Goal: Transaction & Acquisition: Purchase product/service

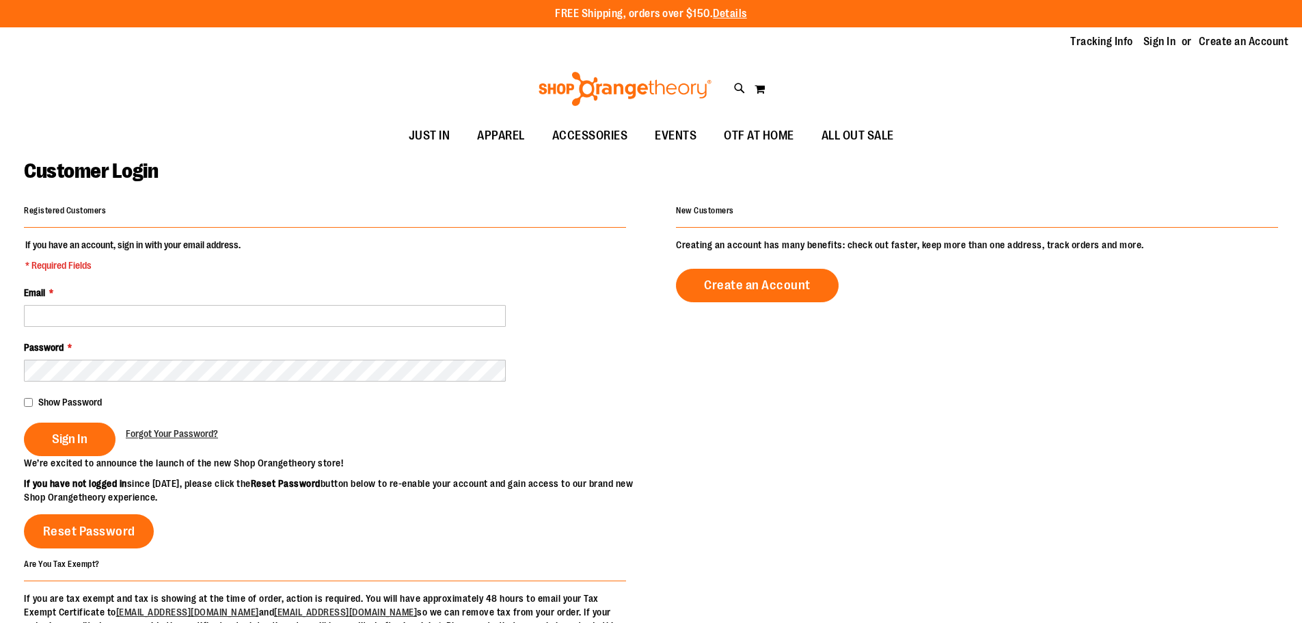
click at [140, 298] on div "Email *" at bounding box center [325, 306] width 602 height 41
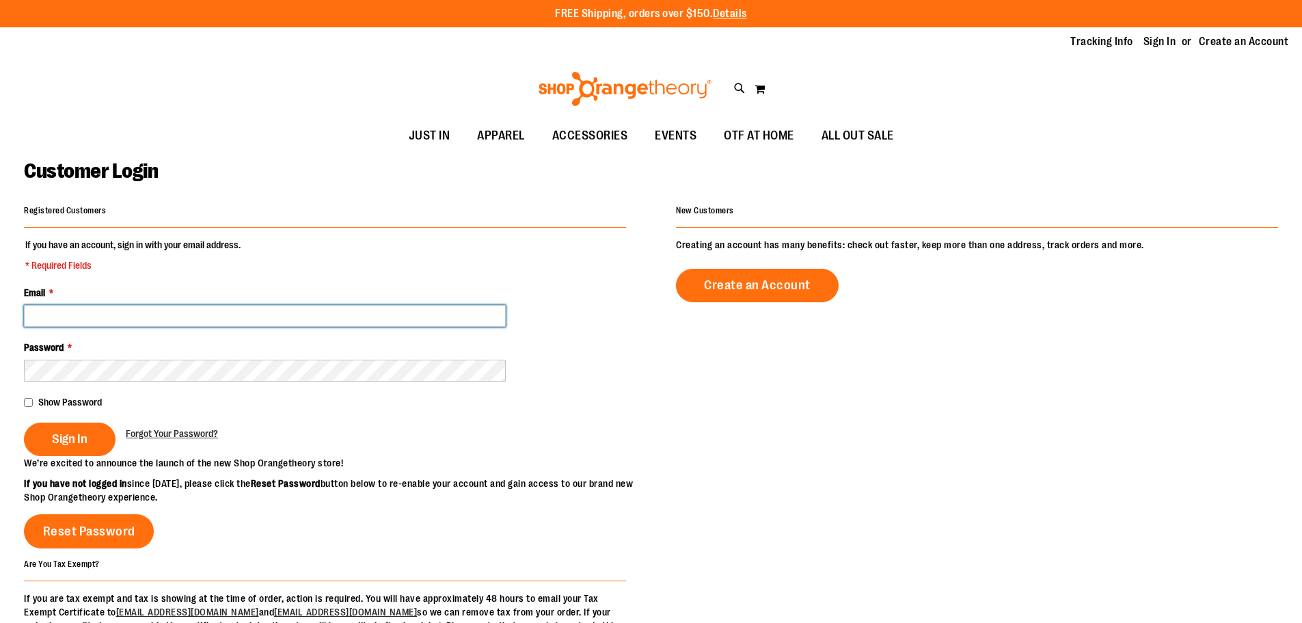
click at [143, 321] on input "Email *" at bounding box center [265, 316] width 482 height 22
type input "**********"
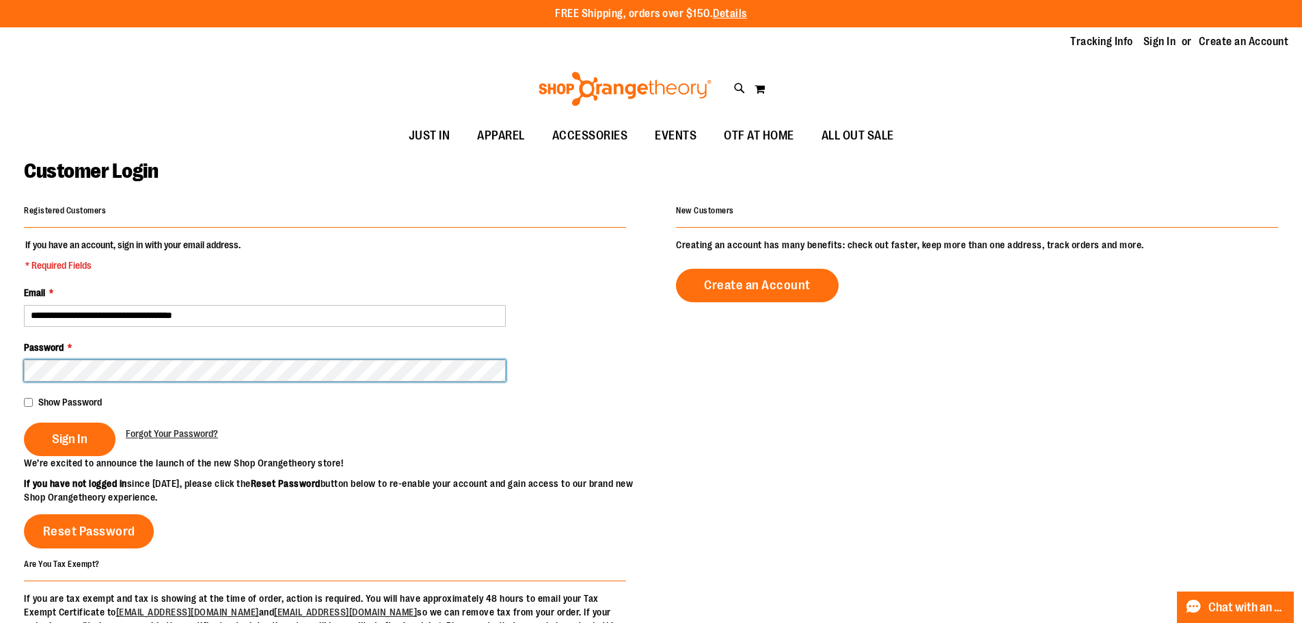
click at [24, 422] on button "Sign In" at bounding box center [70, 438] width 92 height 33
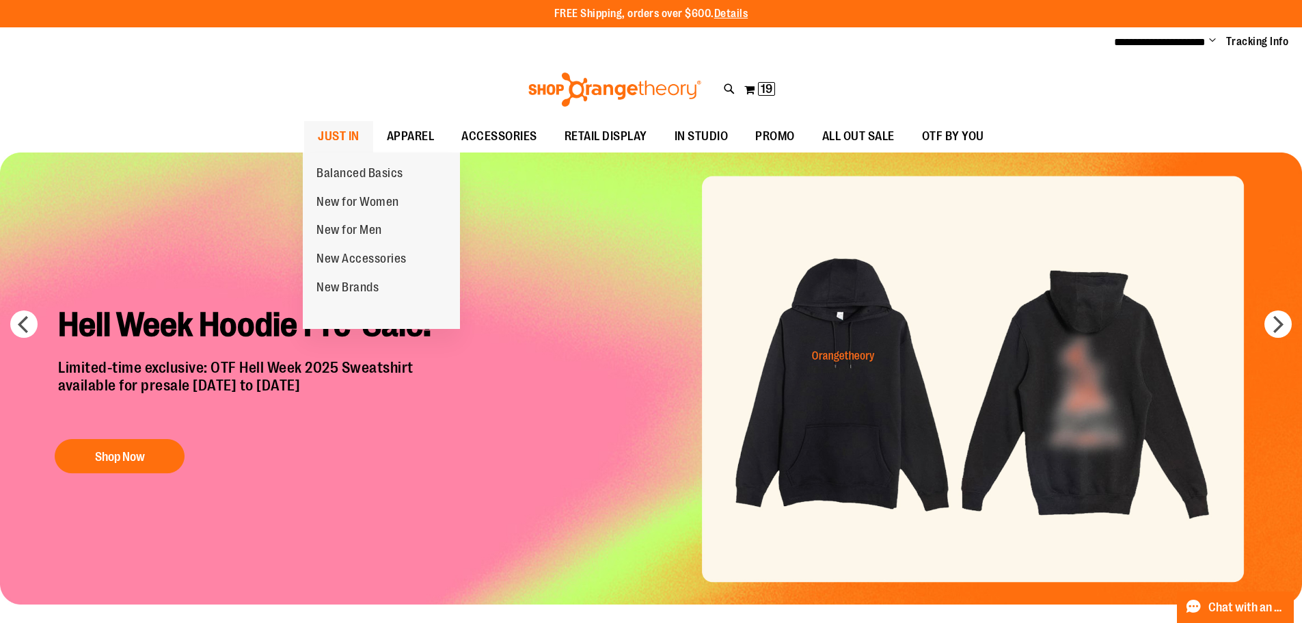
click at [335, 137] on span "JUST IN" at bounding box center [339, 136] width 42 height 31
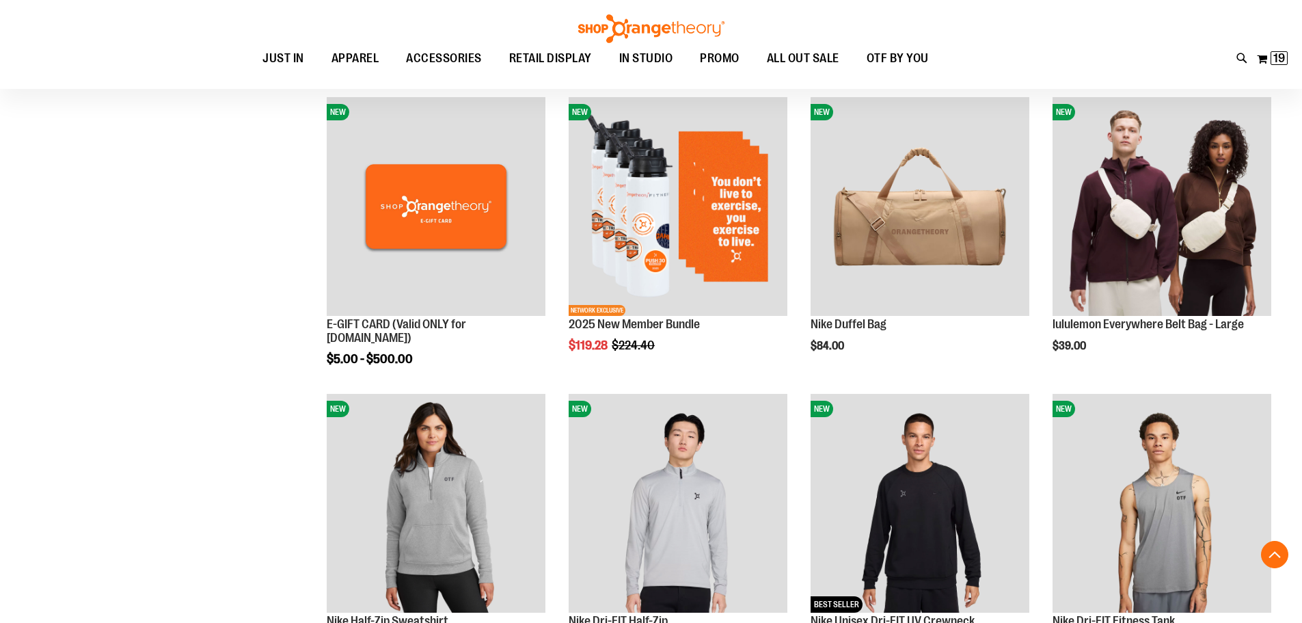
scroll to position [819, 0]
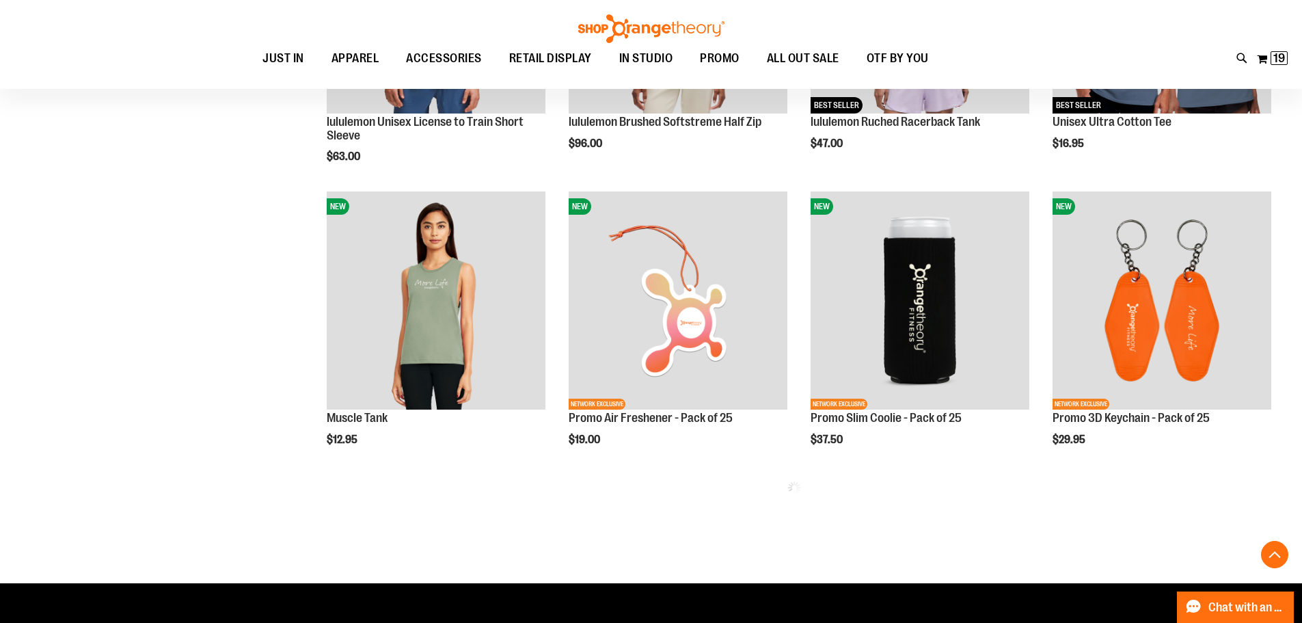
scroll to position [1571, 0]
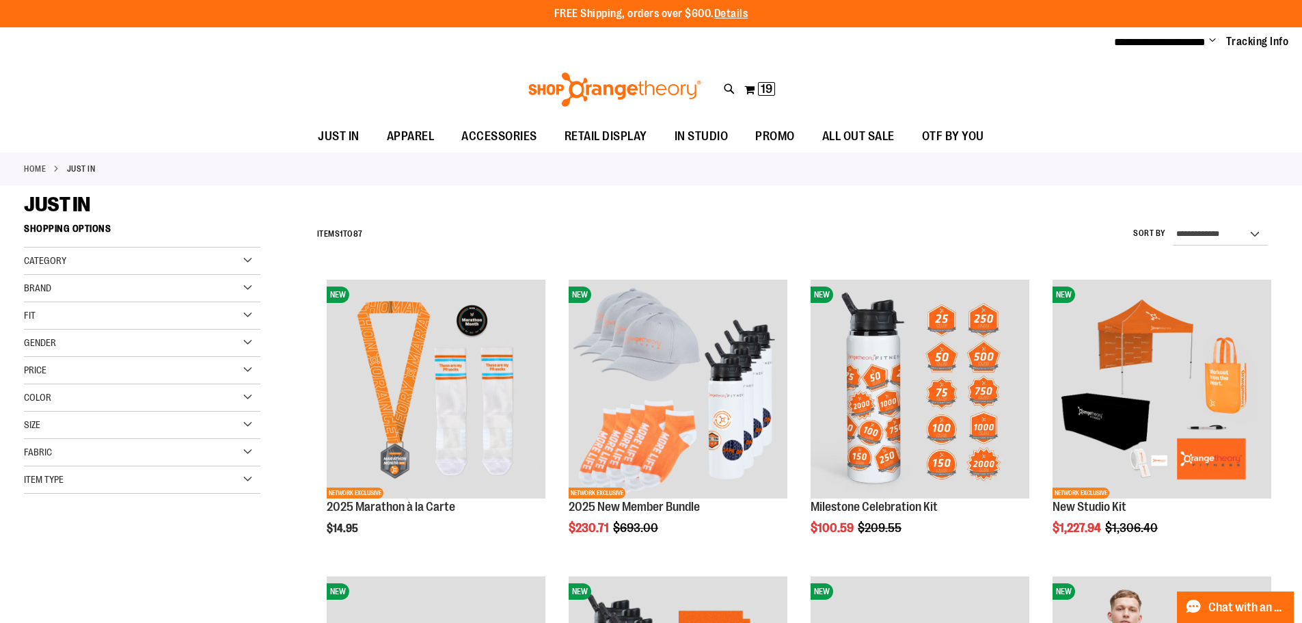
click at [548, 89] on img at bounding box center [614, 89] width 177 height 34
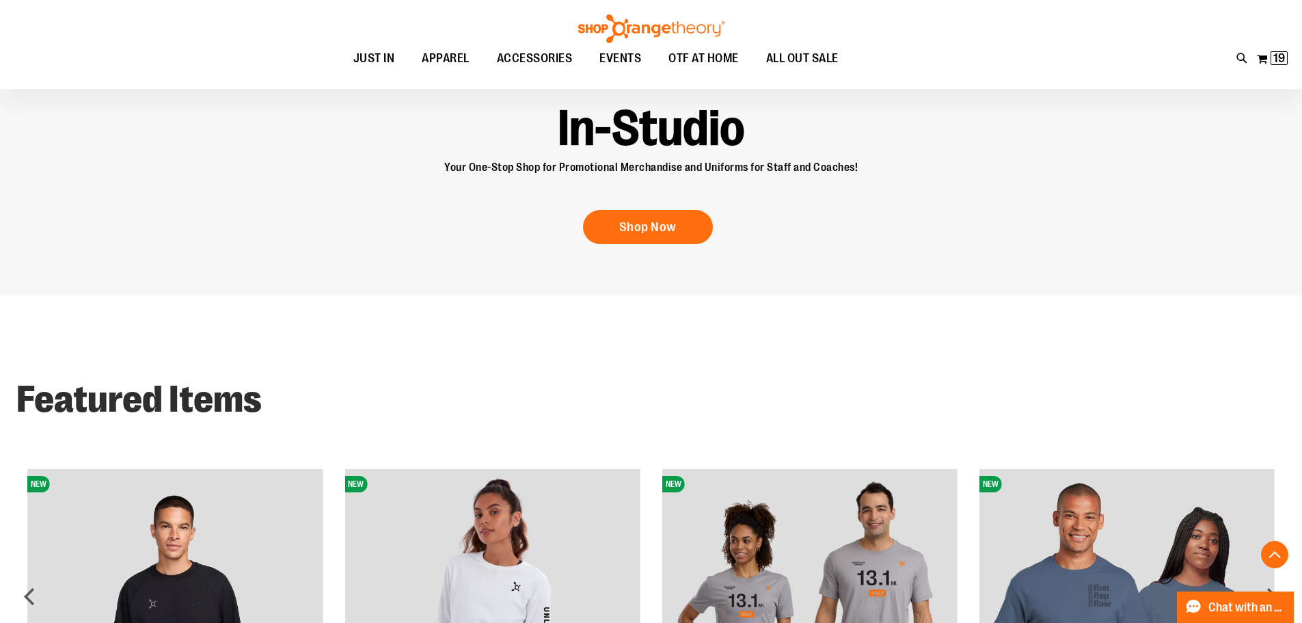
scroll to position [1031, 0]
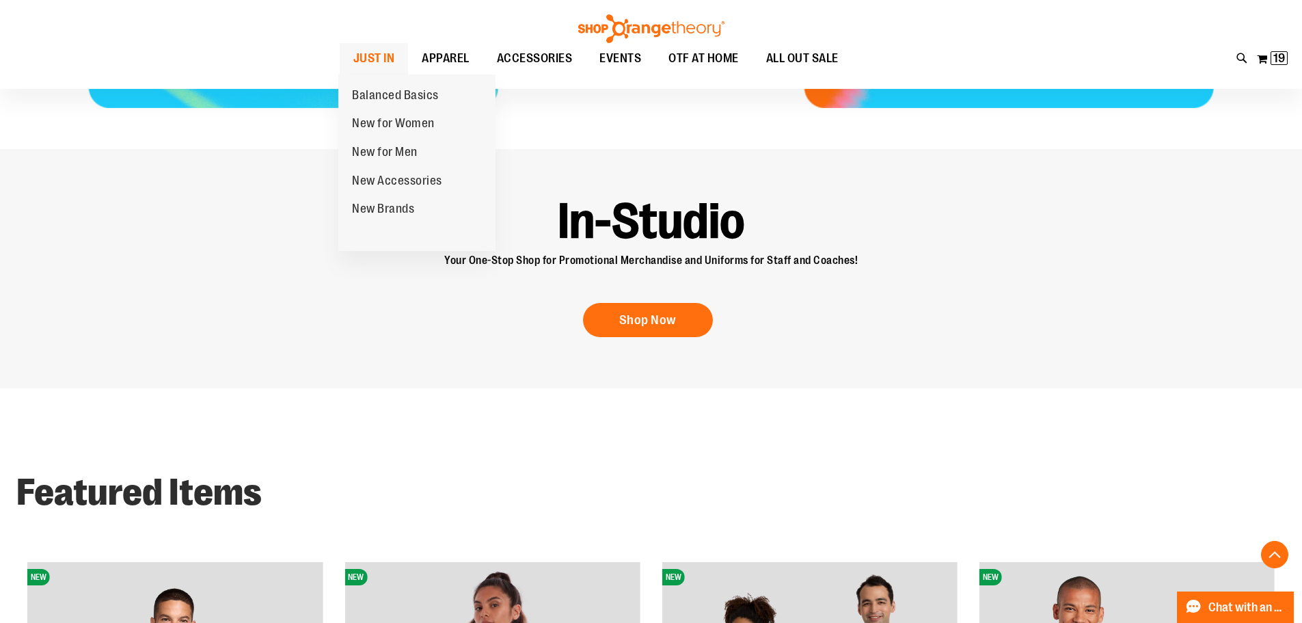
click at [379, 57] on span "JUST IN" at bounding box center [374, 58] width 42 height 31
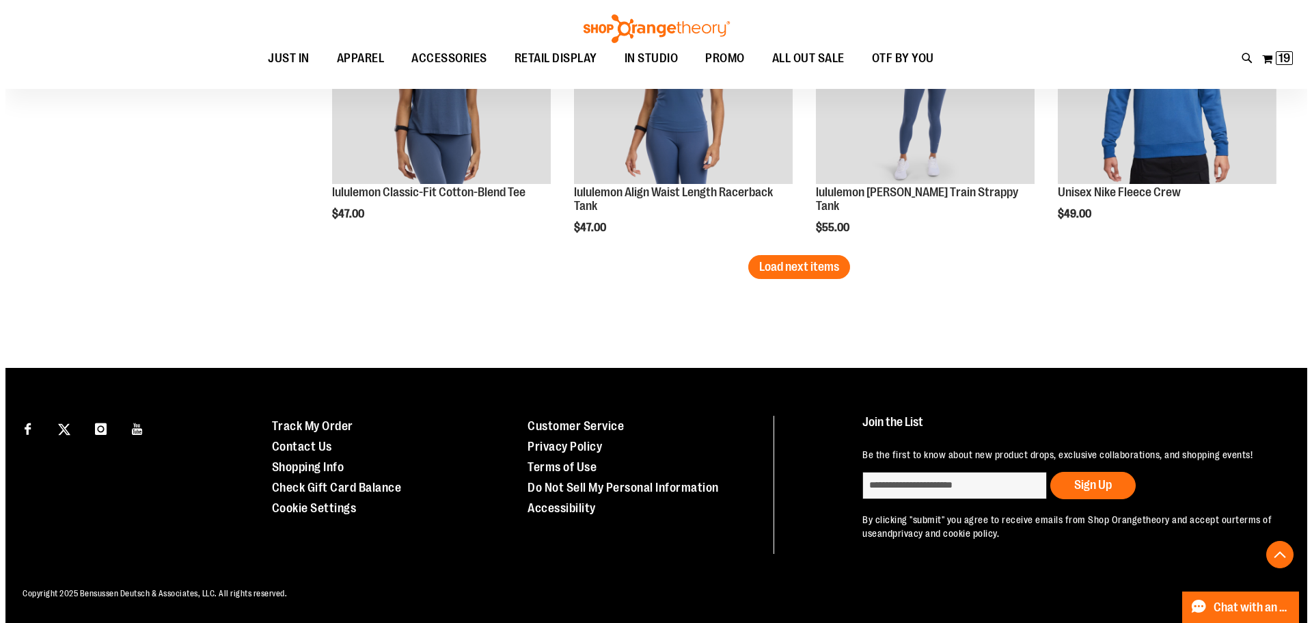
scroll to position [2259, 0]
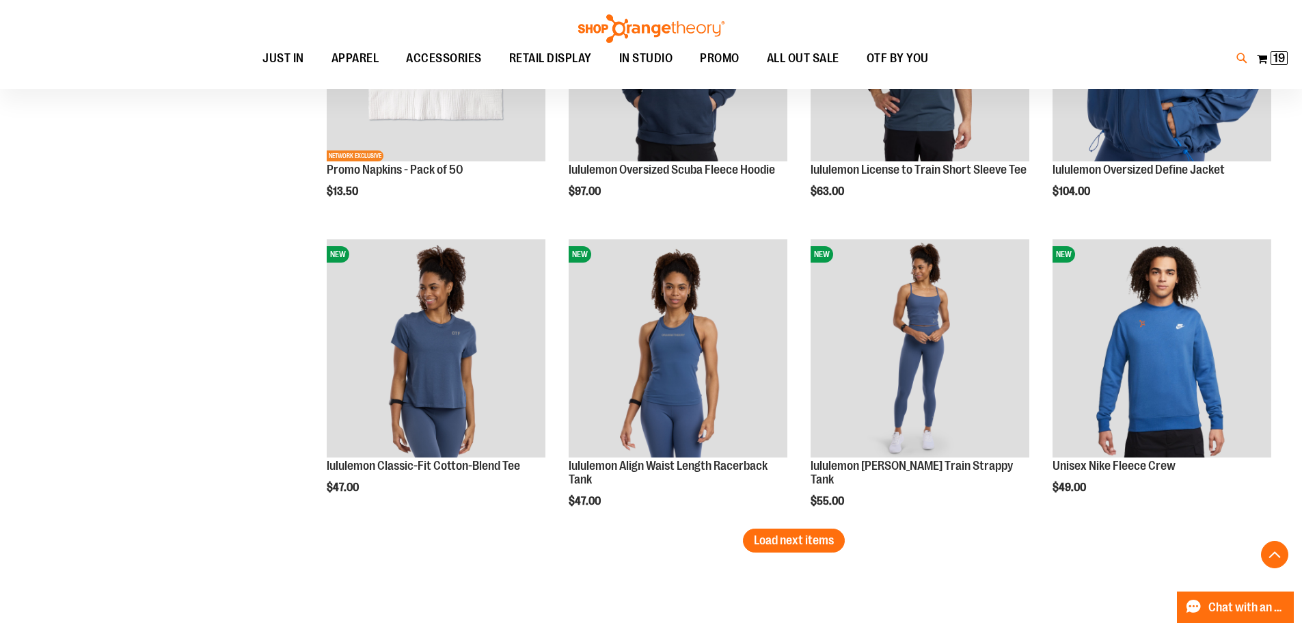
click at [1238, 55] on icon at bounding box center [1242, 59] width 12 height 16
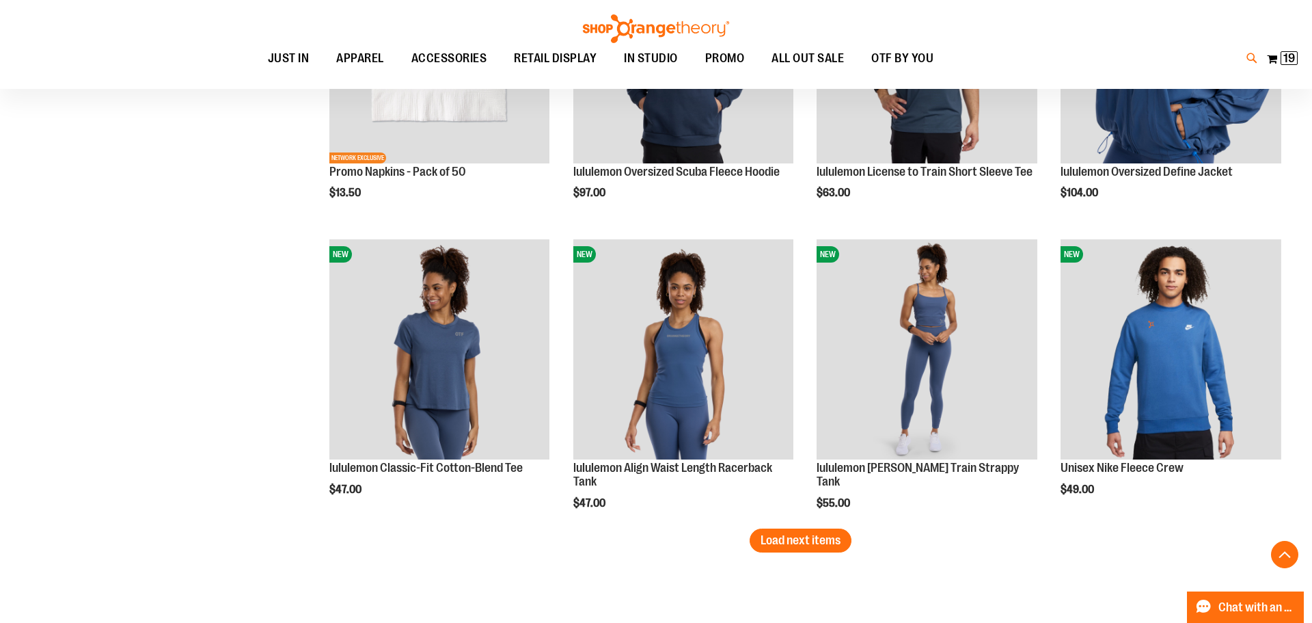
type input "*********"
